Goal: Task Accomplishment & Management: Manage account settings

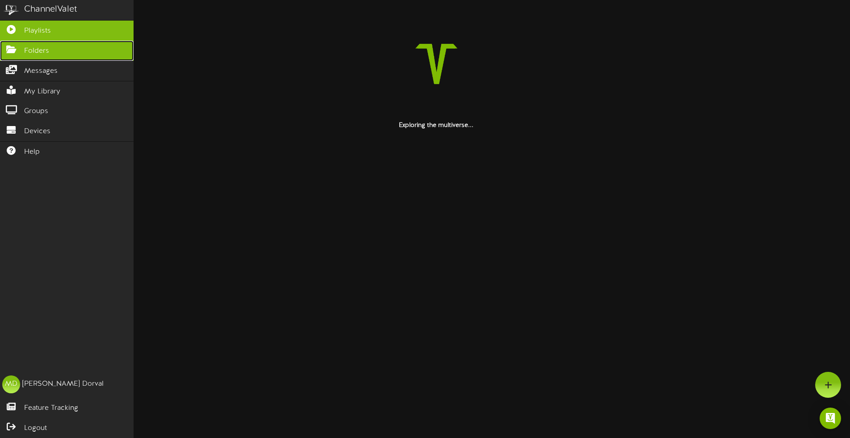
click at [29, 49] on span "Folders" at bounding box center [36, 51] width 25 height 10
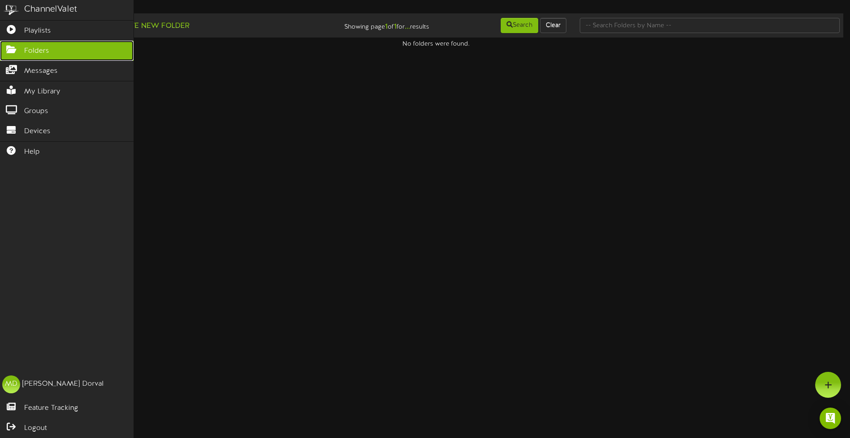
click at [50, 50] on link "Folders" at bounding box center [67, 51] width 134 height 20
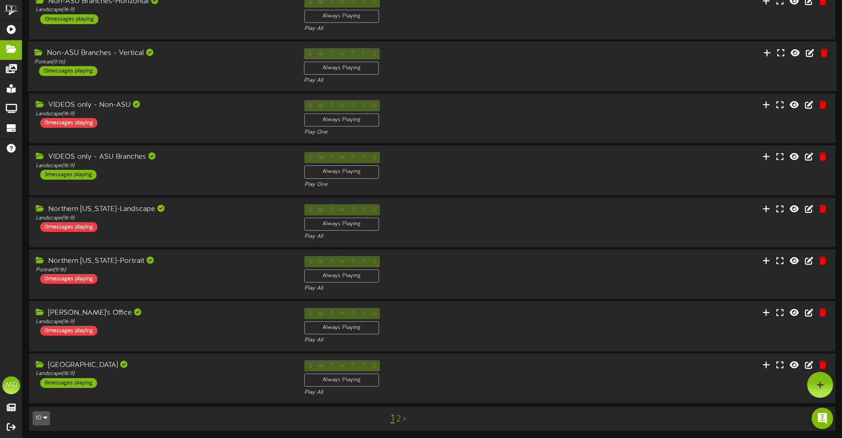
scroll to position [156, 0]
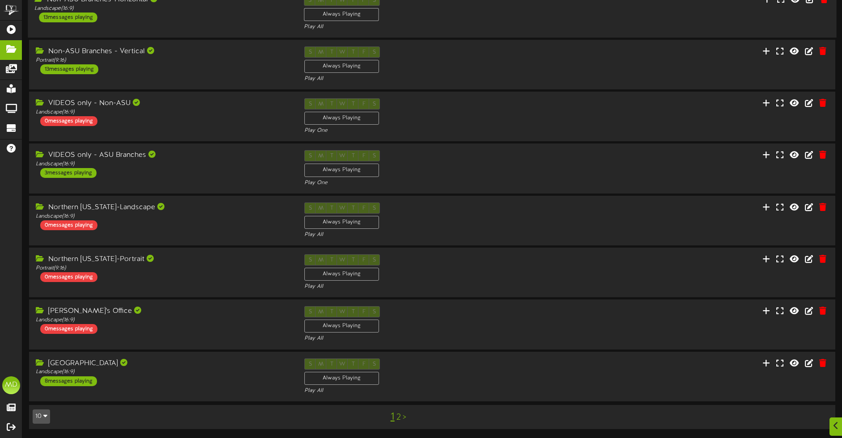
click at [203, 18] on div "Non-ASU Branches-Horizontal Landscape ( 16:9 ) 13 messages playing" at bounding box center [162, 8] width 269 height 28
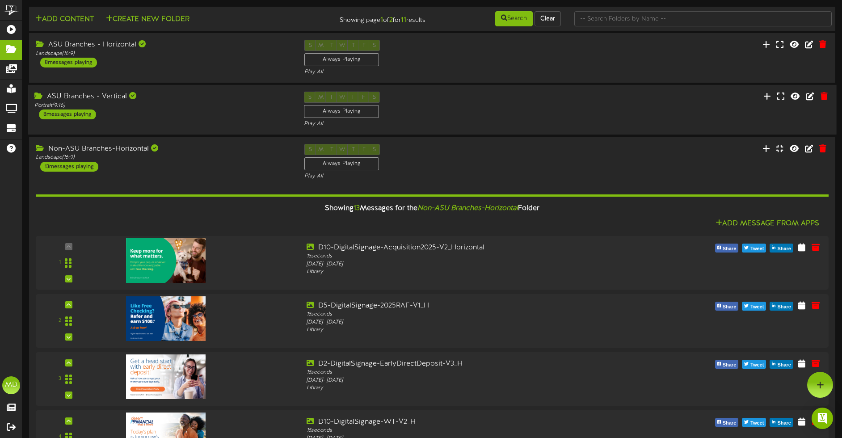
scroll to position [0, 0]
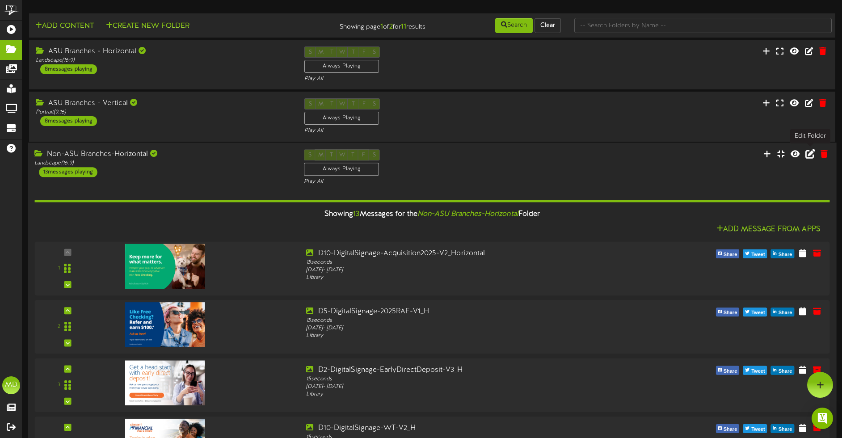
click at [808, 152] on icon at bounding box center [810, 153] width 10 height 10
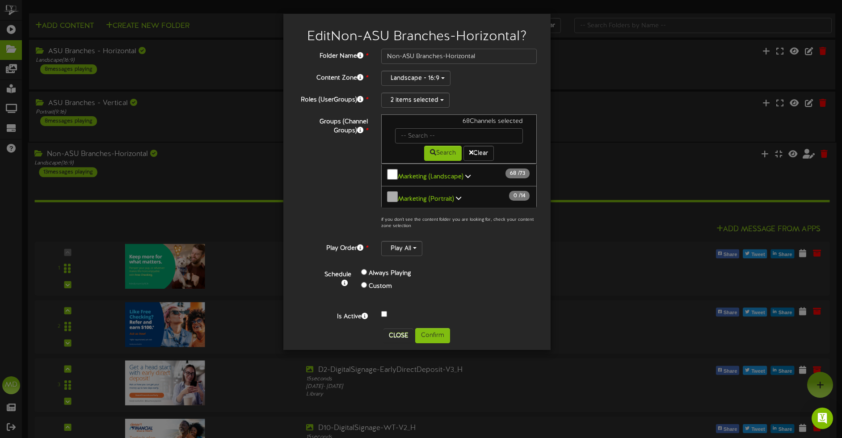
scroll to position [0, 0]
click at [465, 172] on icon at bounding box center [467, 175] width 5 height 6
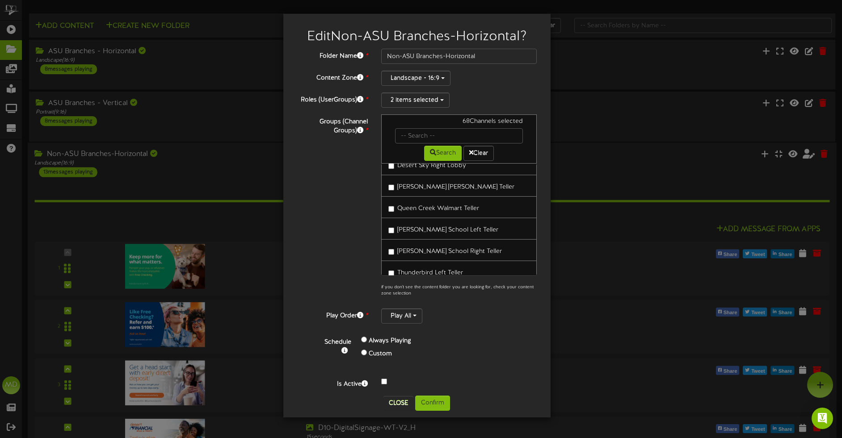
scroll to position [1503, 0]
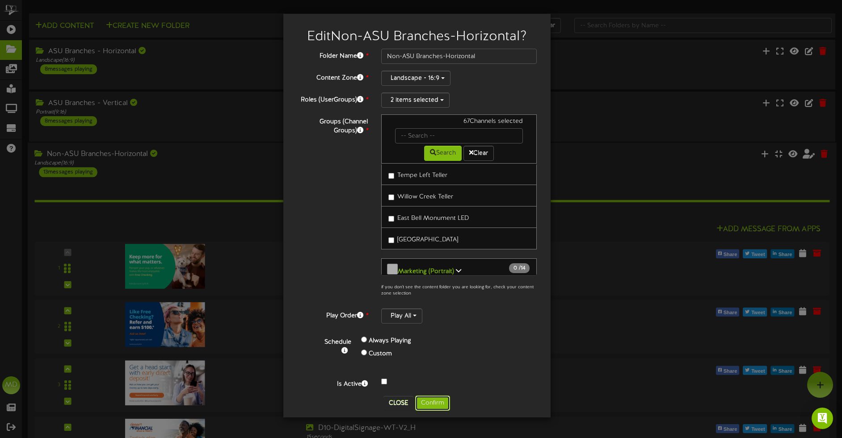
click at [434, 398] on button "Confirm" at bounding box center [432, 402] width 35 height 15
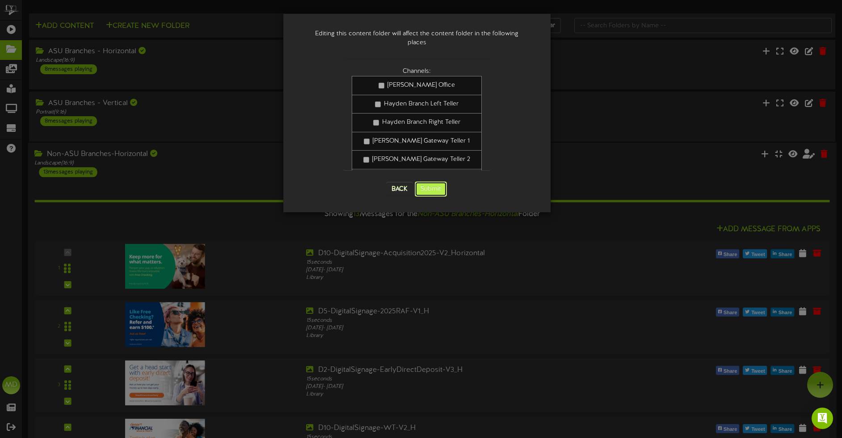
click at [434, 184] on button "Submit" at bounding box center [431, 188] width 32 height 15
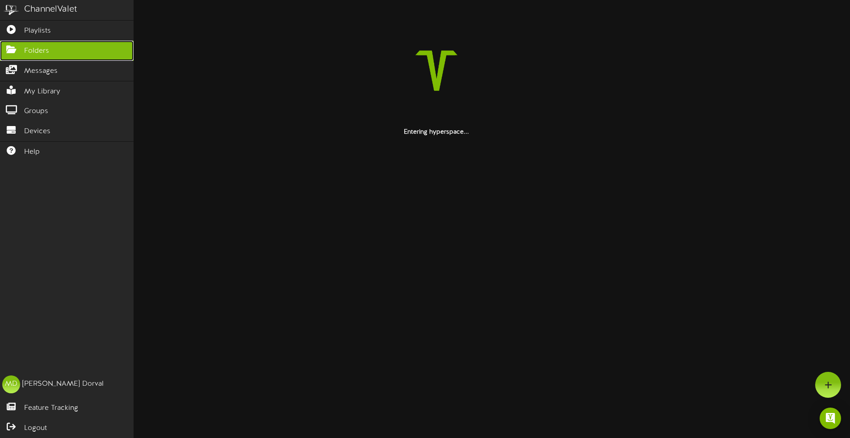
click at [50, 51] on link "Folders" at bounding box center [67, 51] width 134 height 20
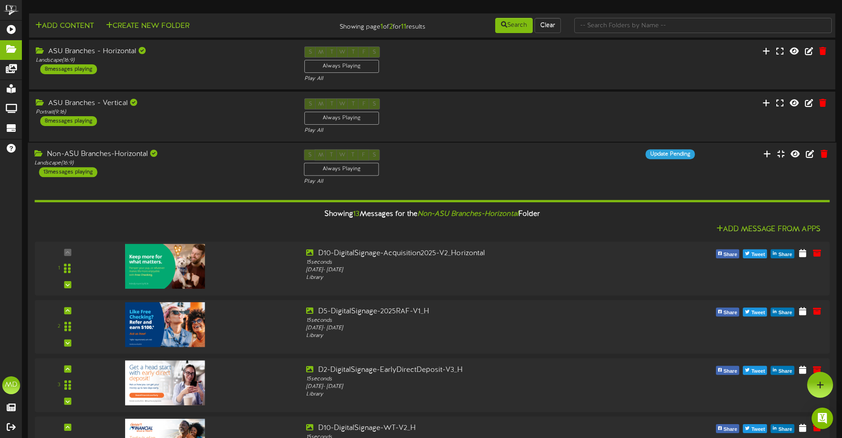
click at [184, 162] on div "Landscape ( 16:9 )" at bounding box center [162, 163] width 256 height 8
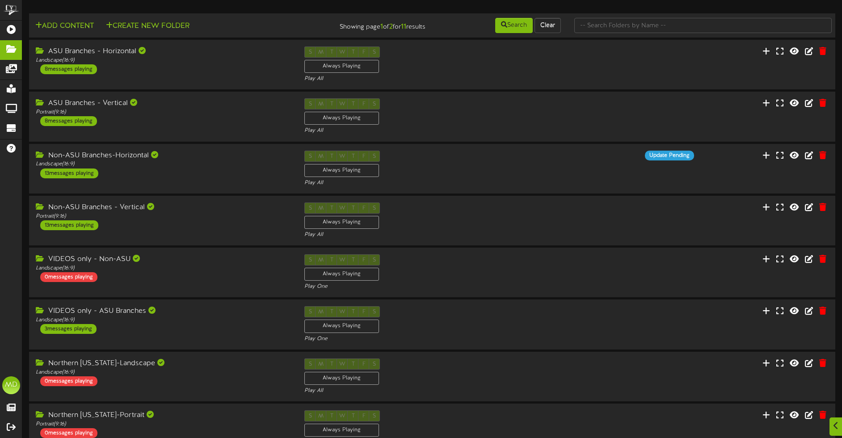
scroll to position [156, 0]
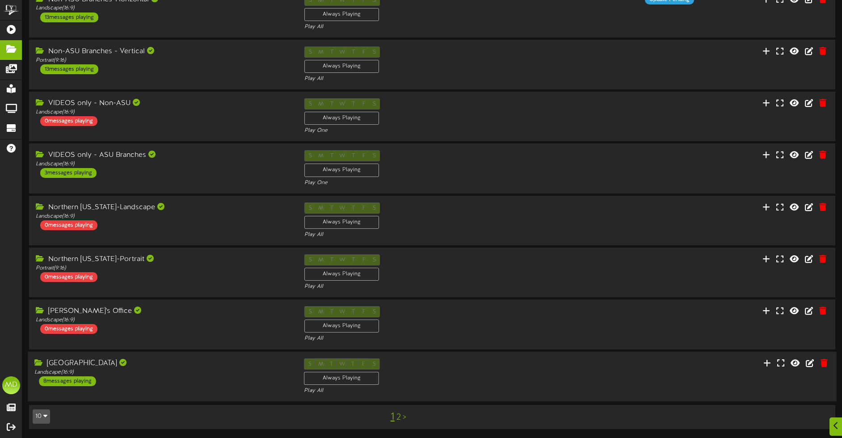
drag, startPoint x: 180, startPoint y: 365, endPoint x: 209, endPoint y: 366, distance: 29.1
click at [180, 365] on div "NAU Campus Branch" at bounding box center [162, 363] width 256 height 10
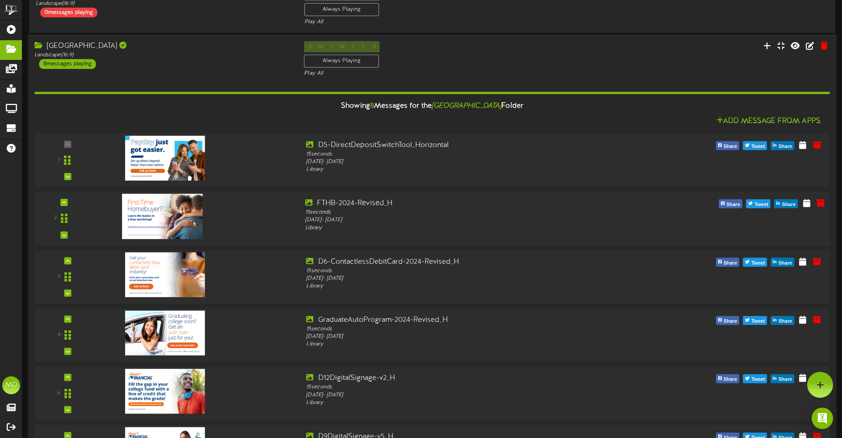
scroll to position [453, 0]
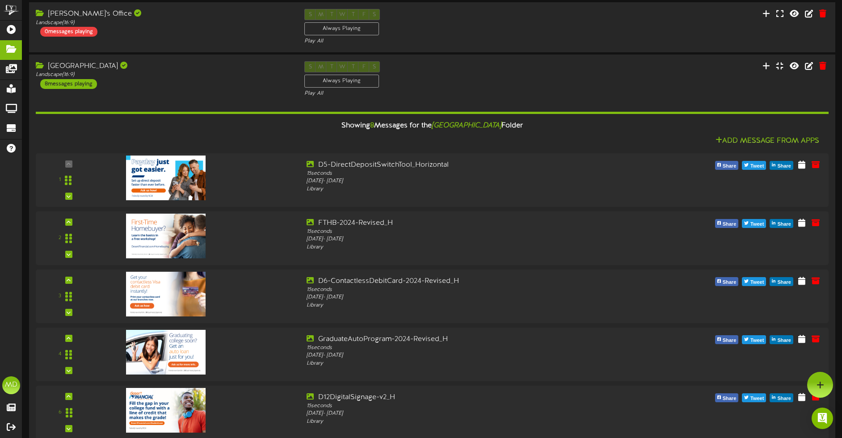
drag, startPoint x: 850, startPoint y: 216, endPoint x: 850, endPoint y: 320, distance: 104.1
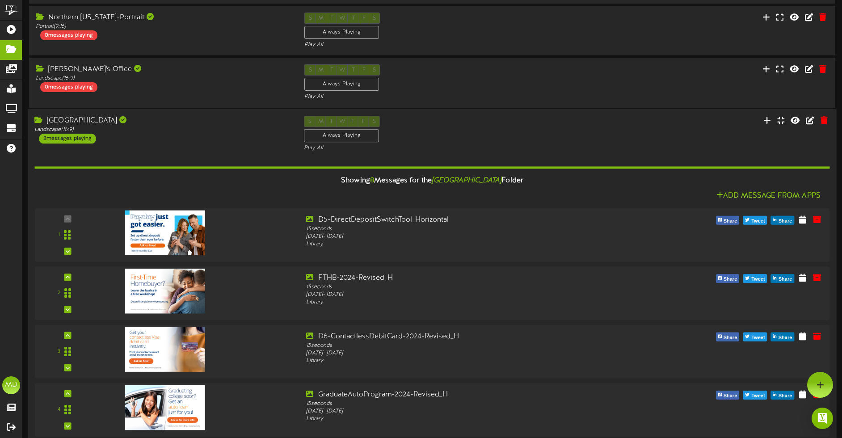
scroll to position [397, 0]
click at [141, 126] on div "NAU Campus Branch Landscape ( 16:9 ) 8 messages playing" at bounding box center [162, 130] width 269 height 28
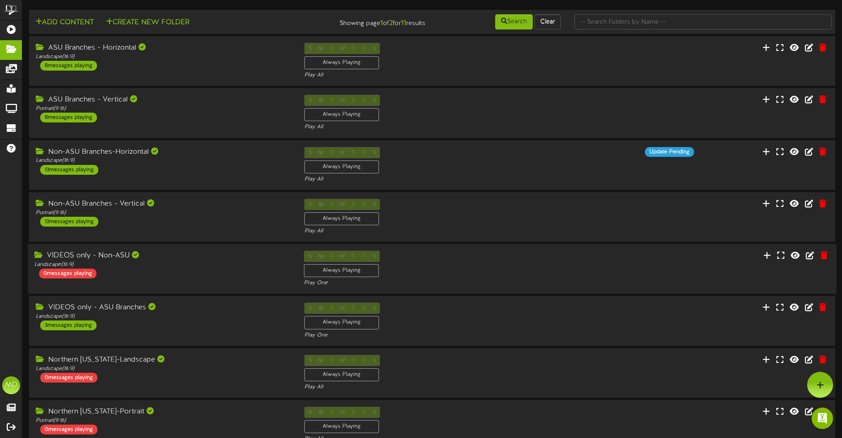
scroll to position [0, 0]
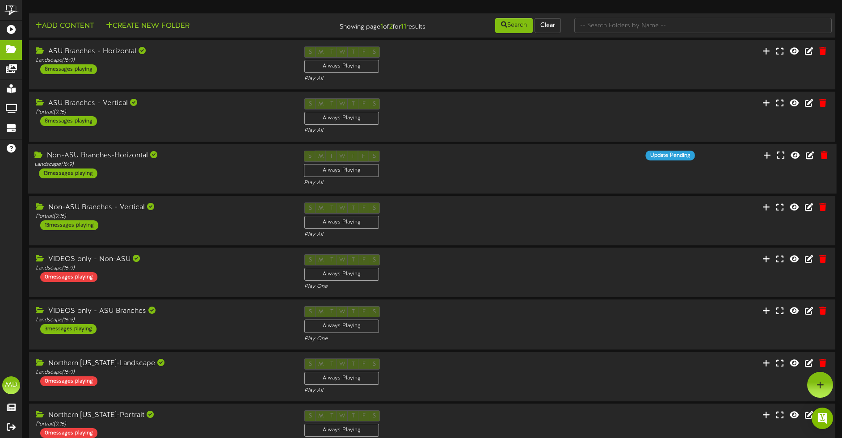
click at [187, 173] on div "Non-ASU Branches-Horizontal Landscape ( 16:9 ) 13 messages playing" at bounding box center [162, 164] width 269 height 28
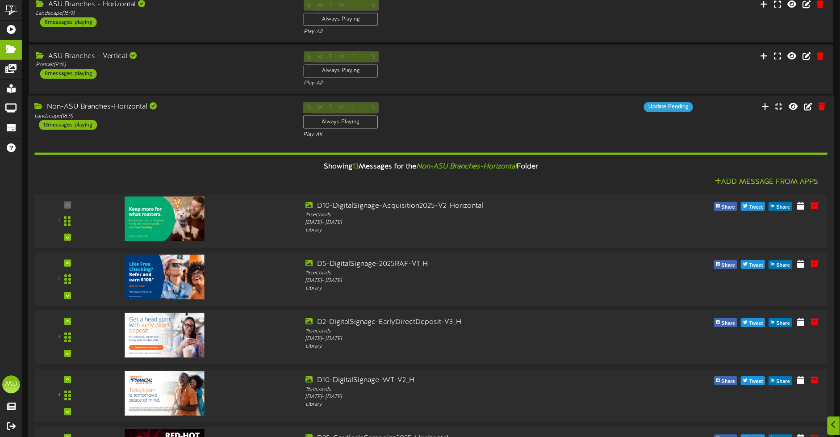
scroll to position [112, 0]
